Goal: Navigation & Orientation: Find specific page/section

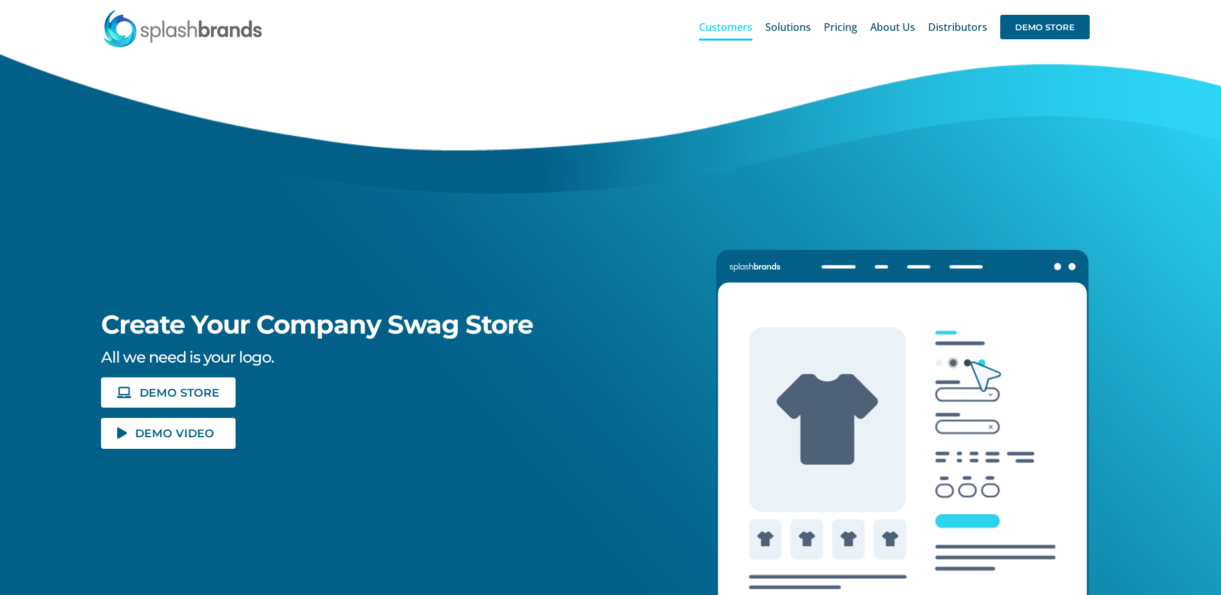
click at [735, 32] on span "Customers" at bounding box center [725, 27] width 53 height 10
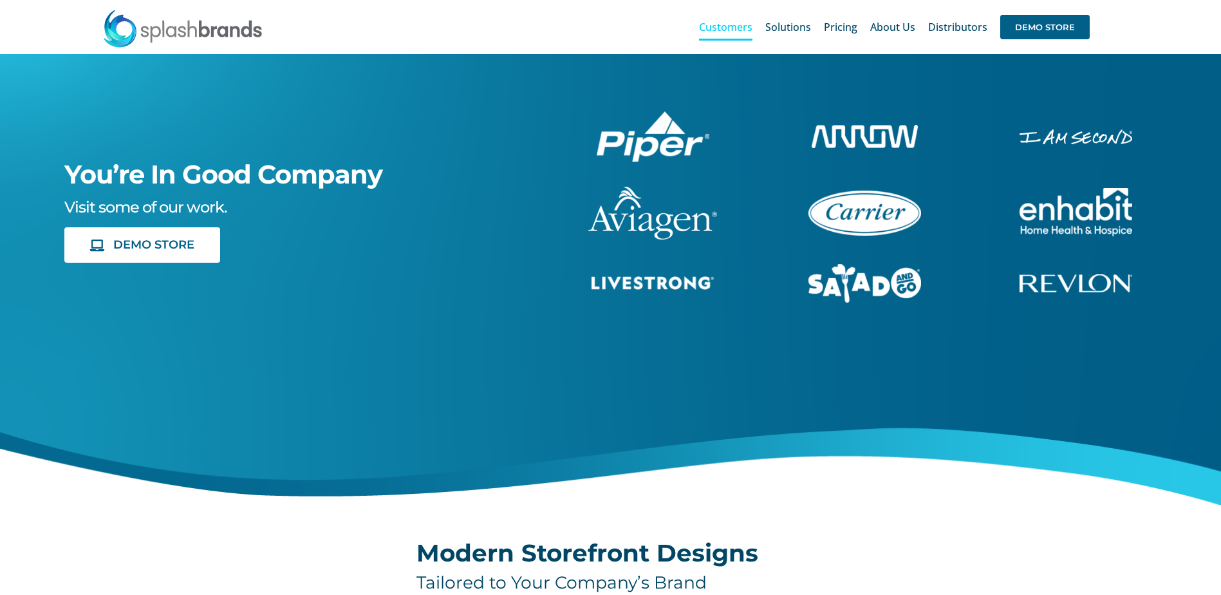
click at [183, 32] on img at bounding box center [182, 28] width 161 height 39
